Goal: Check status: Check status

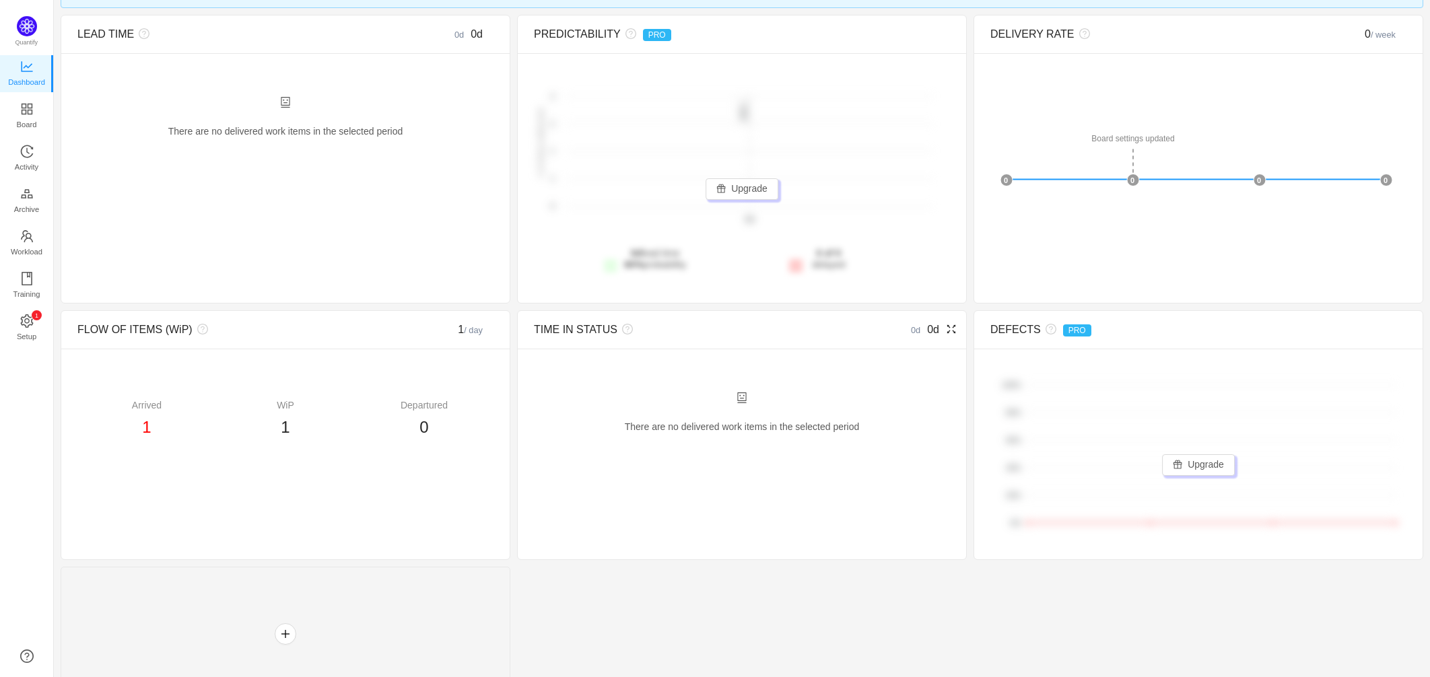
scroll to position [172, 0]
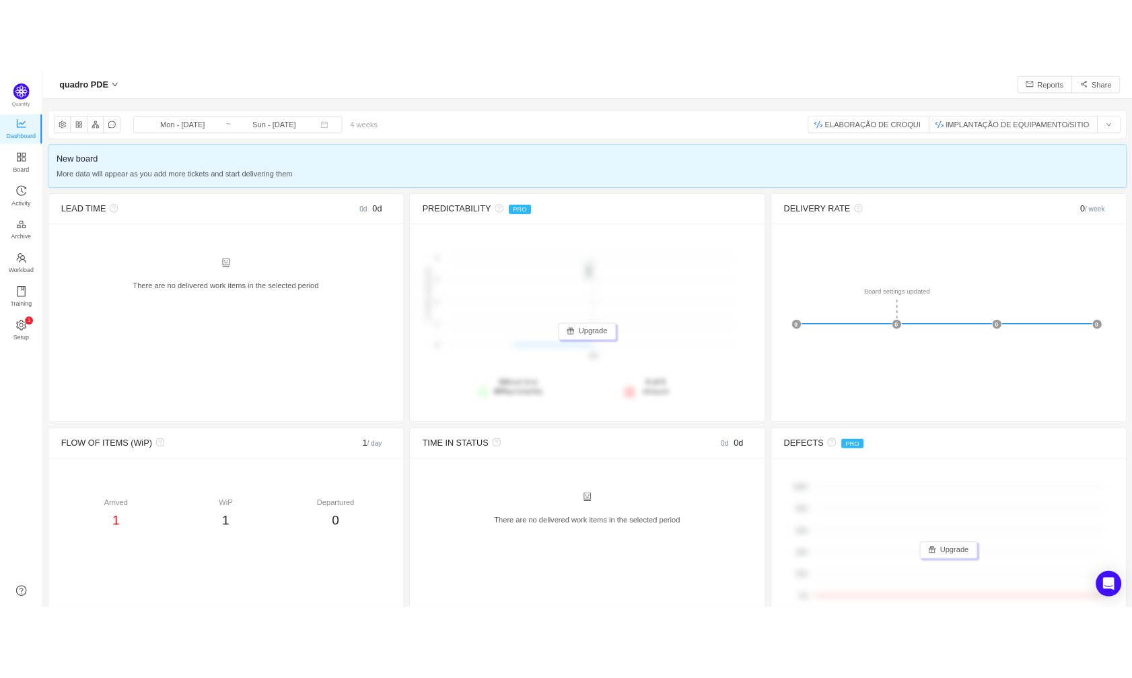
scroll to position [655, 1342]
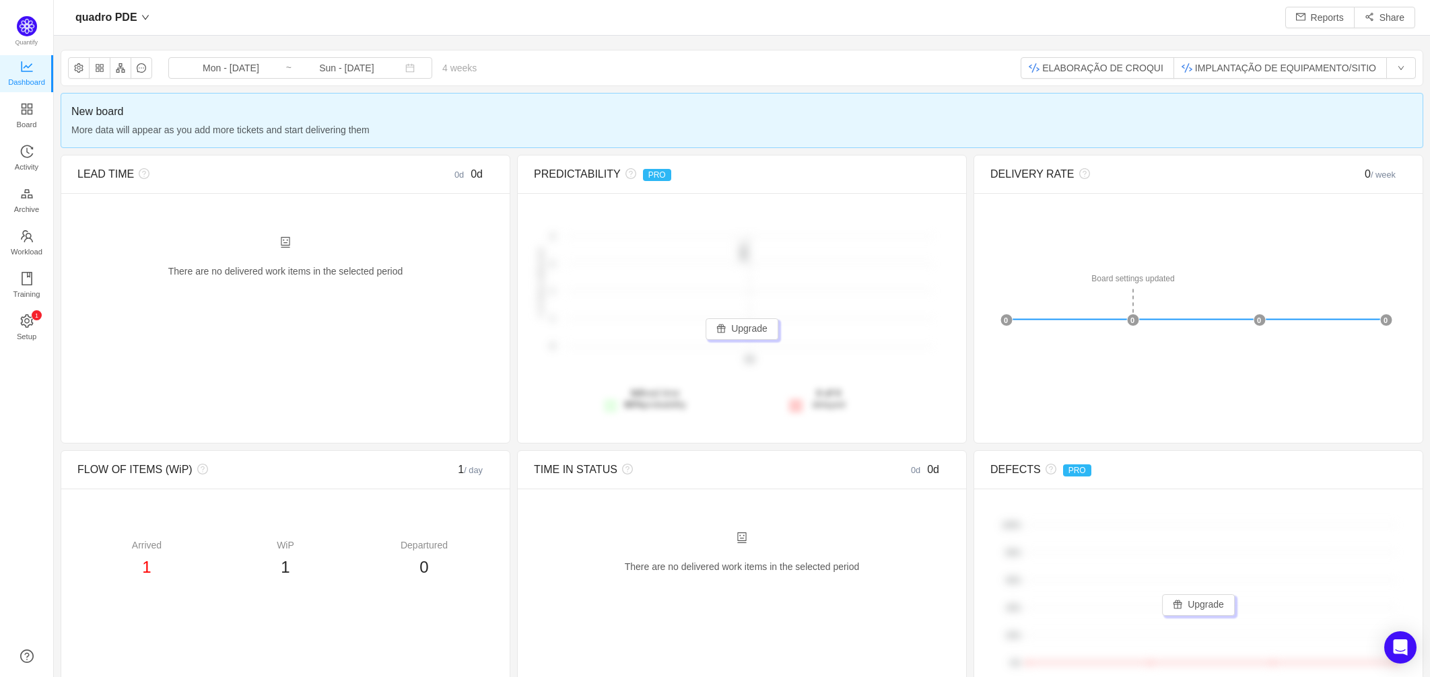
click at [923, 141] on div "quadro PDE Mon - [DATE] ~ Sun - [DATE] 4 weeks 0 items ELABORAÇÃO DE CROQUI IMP…" at bounding box center [742, 446] width 1363 height 792
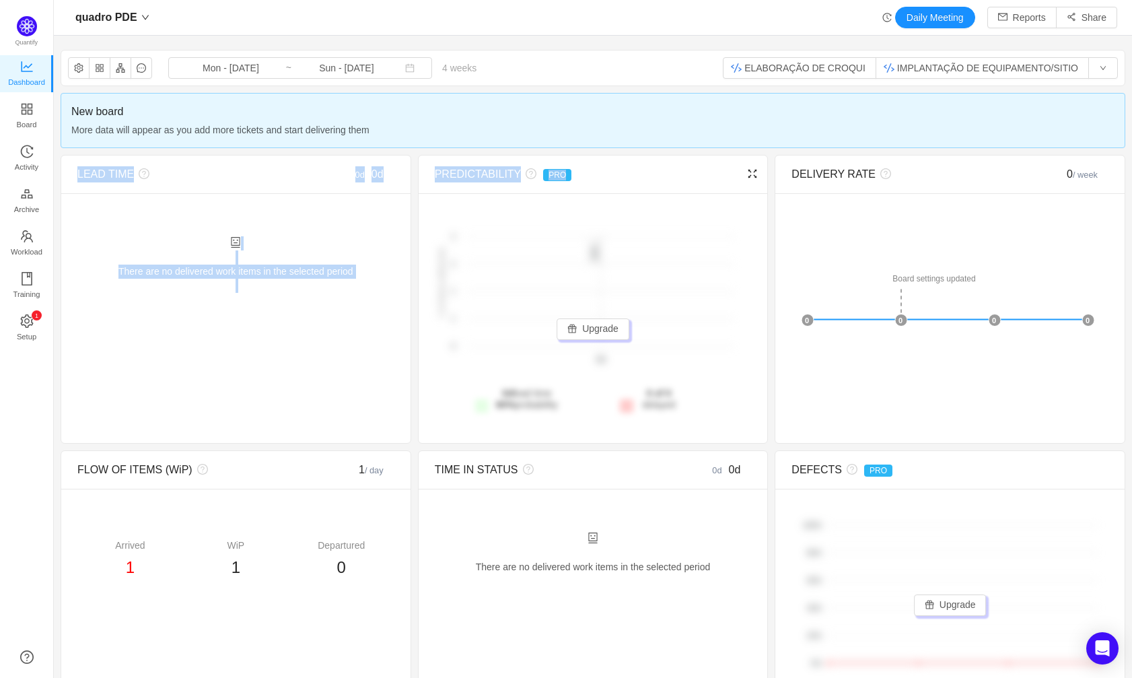
scroll to position [18, 18]
